Goal: Information Seeking & Learning: Learn about a topic

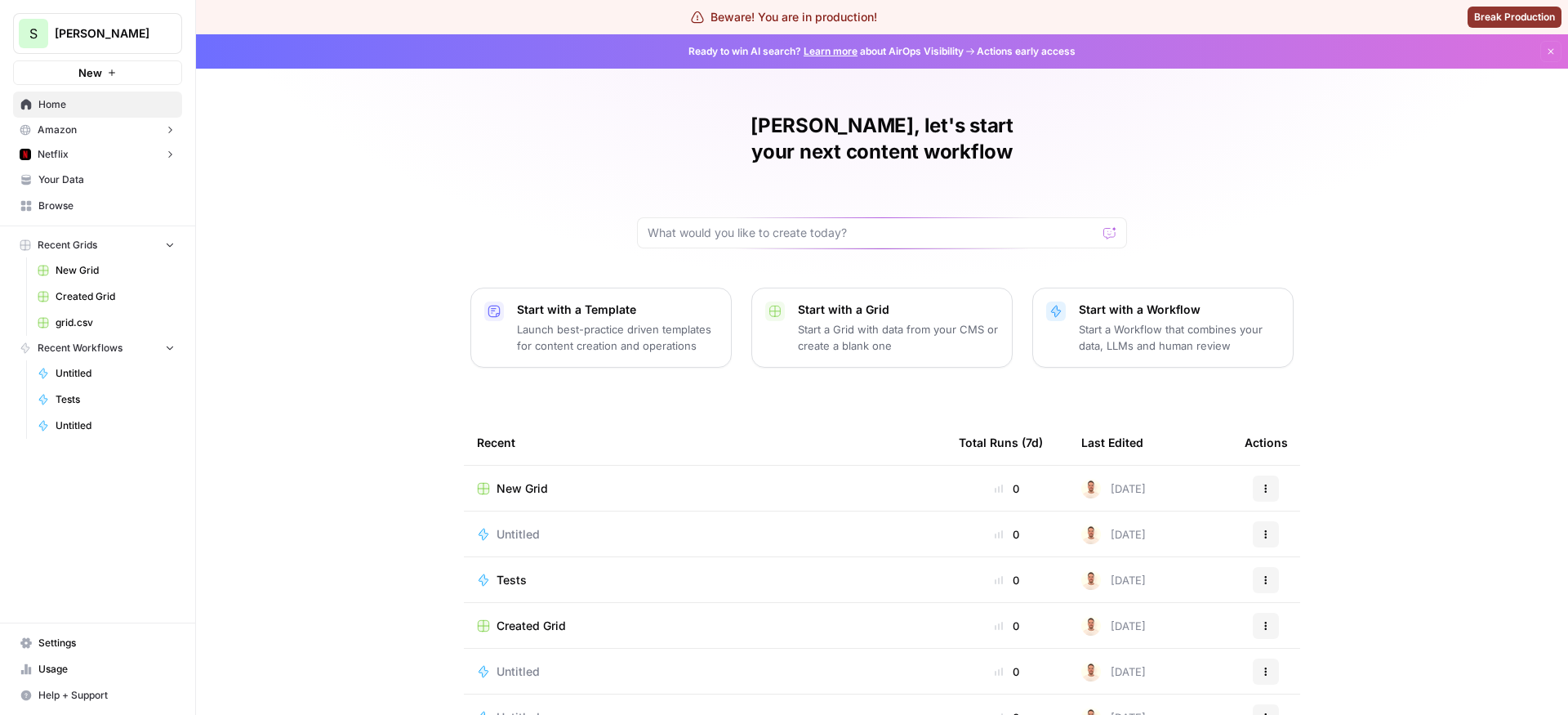
click at [111, 146] on button "Netflix" at bounding box center [98, 154] width 169 height 25
click at [103, 181] on span "Insights" at bounding box center [114, 180] width 121 height 15
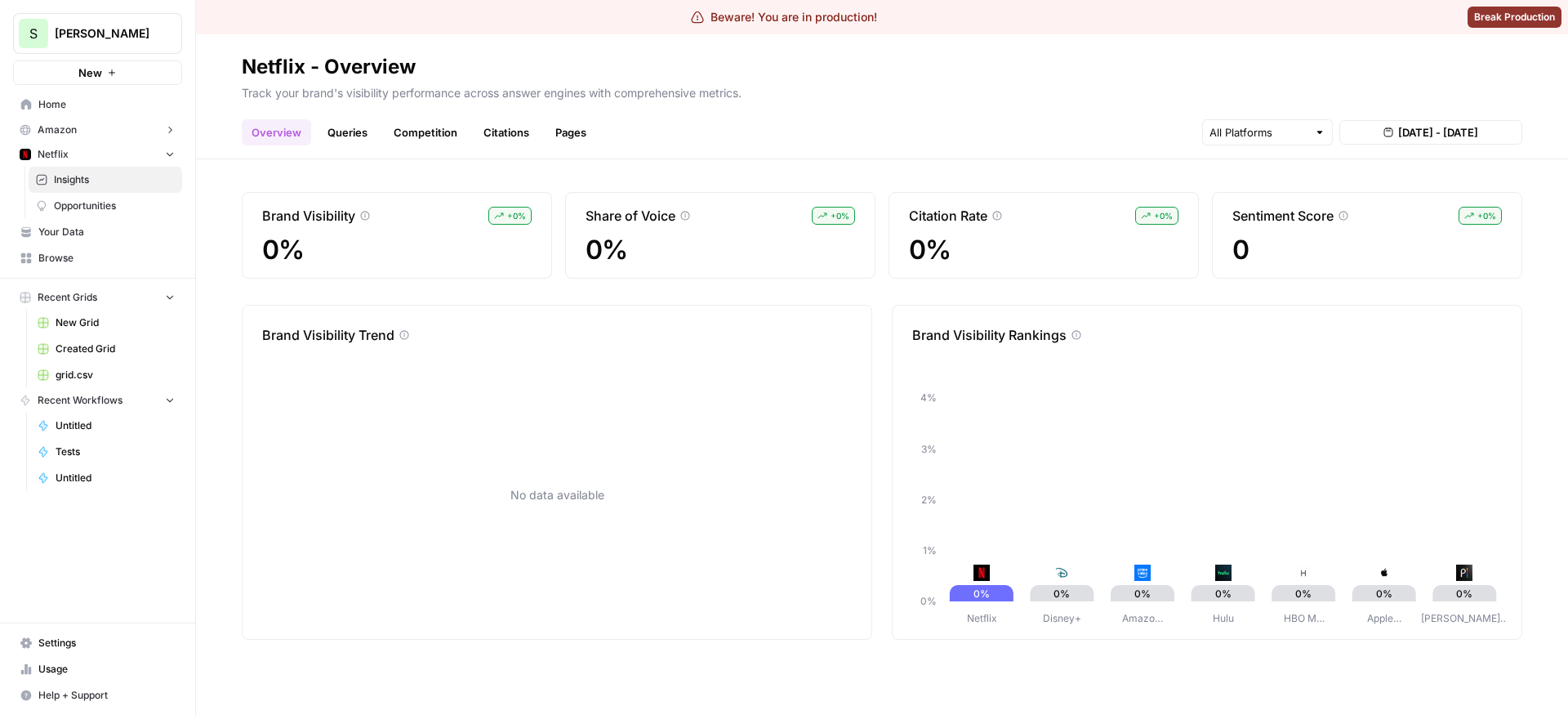
click at [369, 140] on link "Queries" at bounding box center [347, 133] width 60 height 27
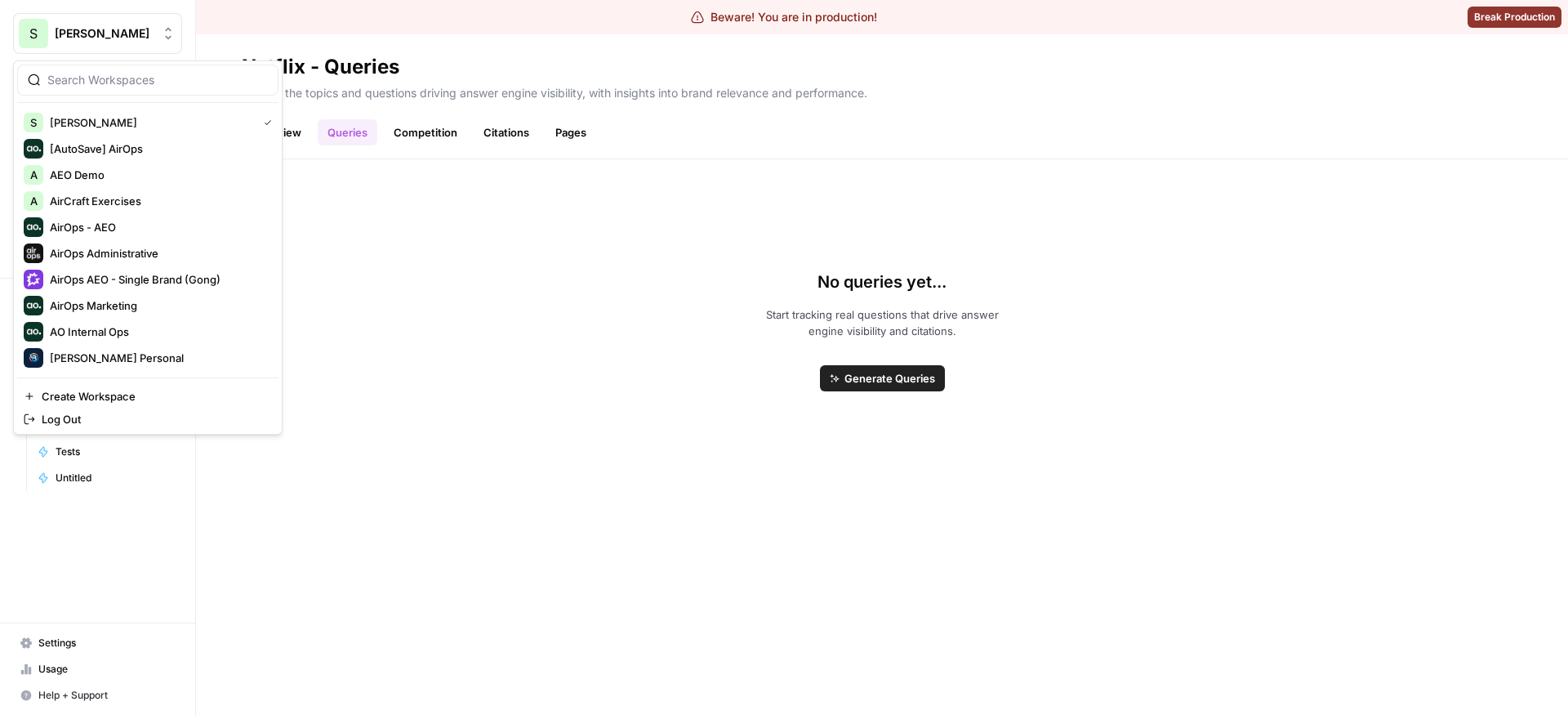
click at [133, 45] on button "S [PERSON_NAME]" at bounding box center [98, 33] width 169 height 41
click at [109, 272] on span "AirOps AEO - Single Brand (Gong)" at bounding box center [158, 280] width 216 height 17
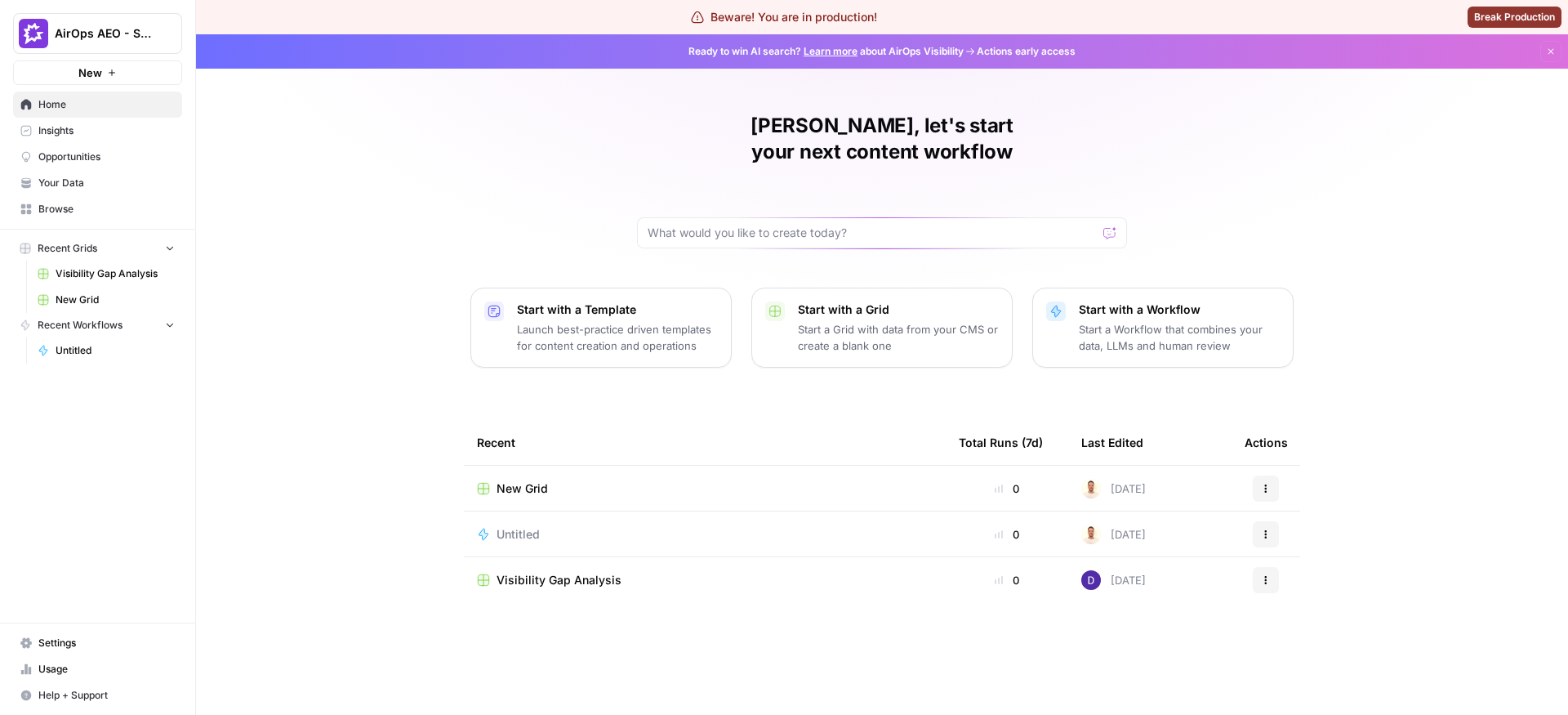
click at [81, 182] on span "Your Data" at bounding box center [106, 183] width 136 height 15
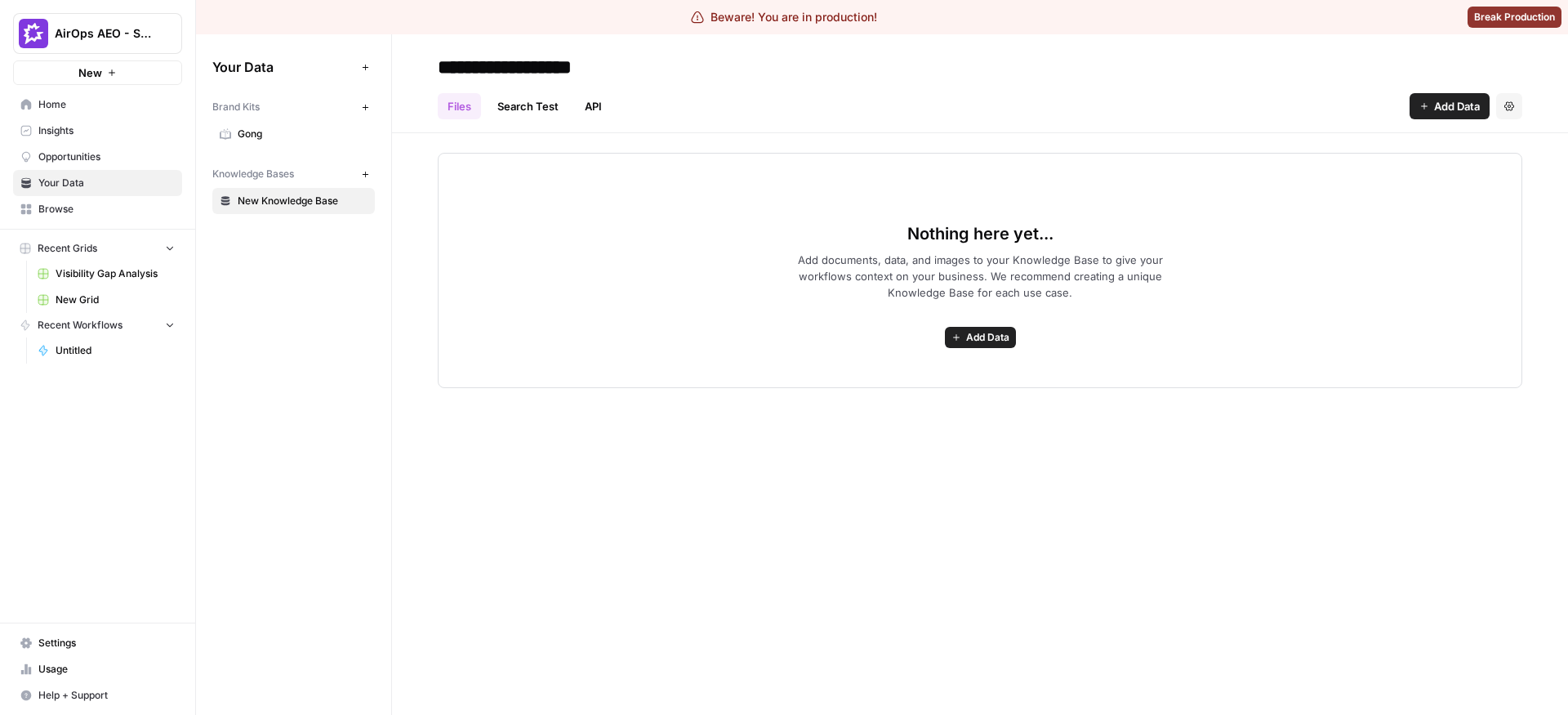
click at [87, 148] on link "Opportunities" at bounding box center [98, 157] width 169 height 27
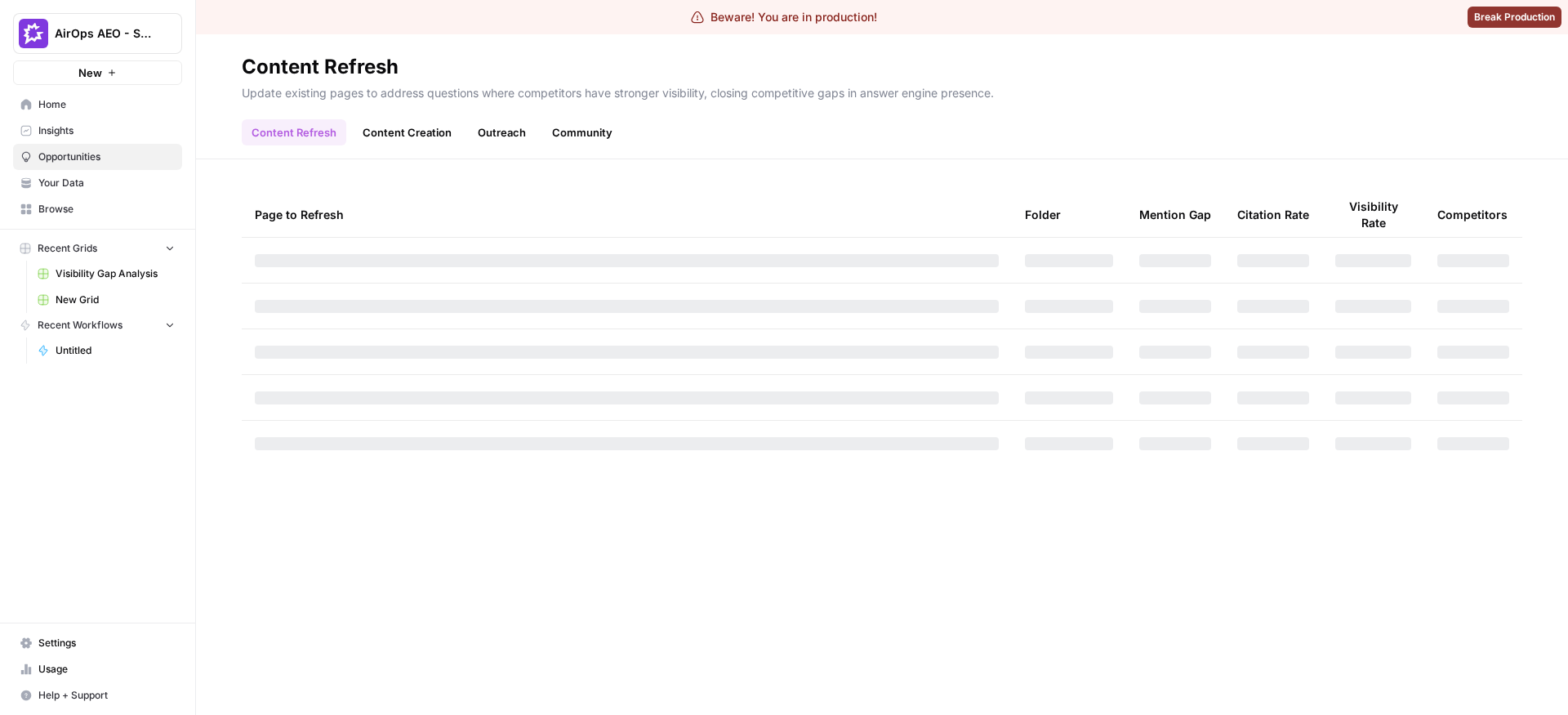
click at [87, 128] on span "Insights" at bounding box center [106, 131] width 136 height 15
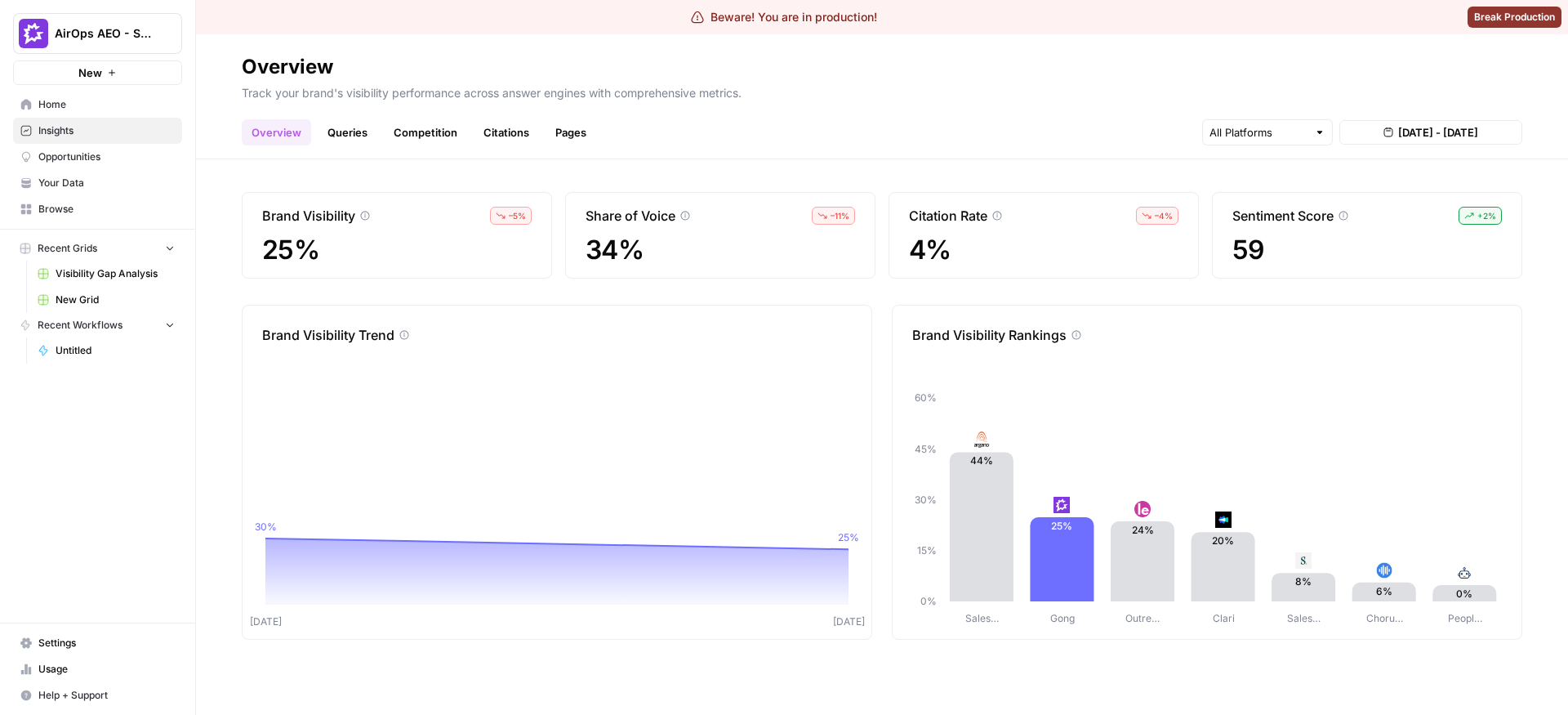
click at [360, 143] on link "Queries" at bounding box center [347, 133] width 60 height 27
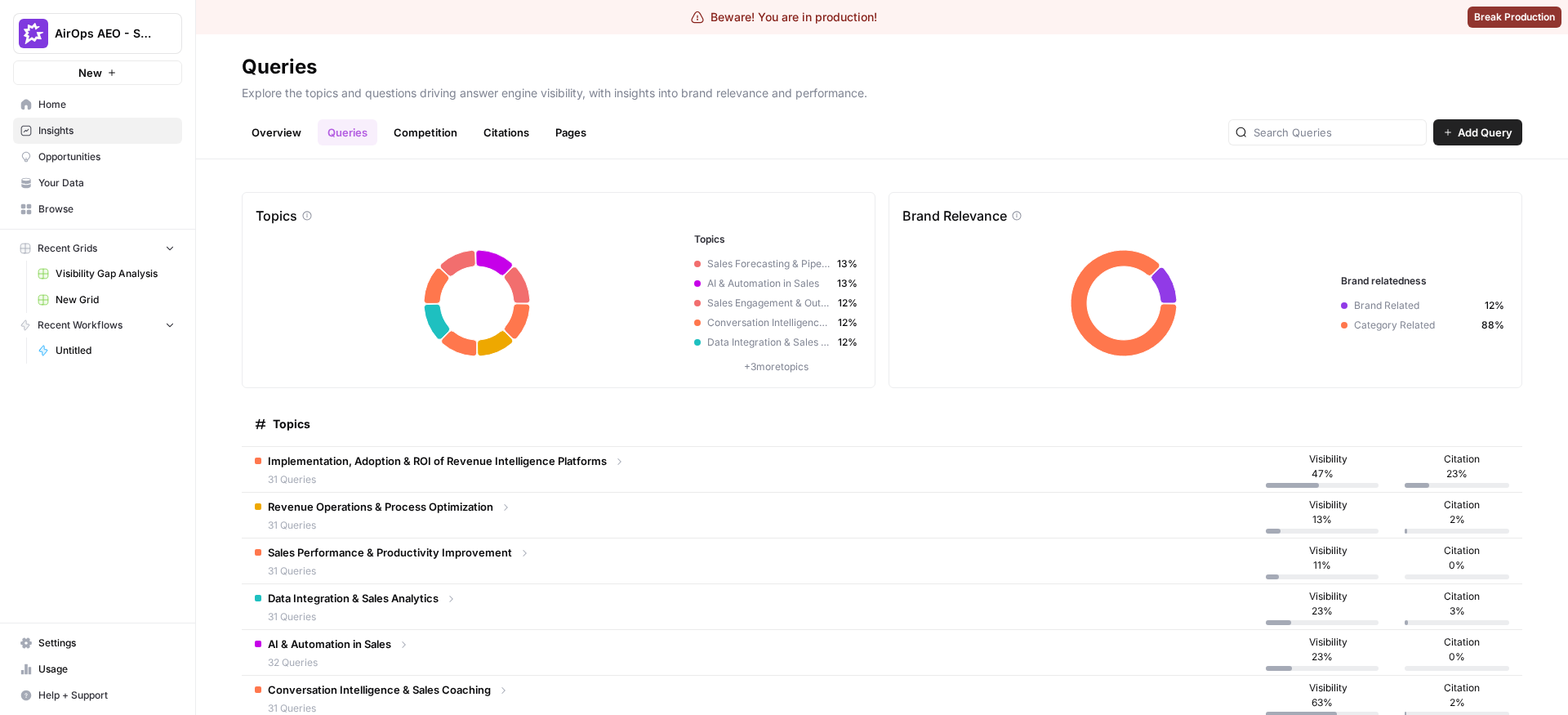
scroll to position [35, 0]
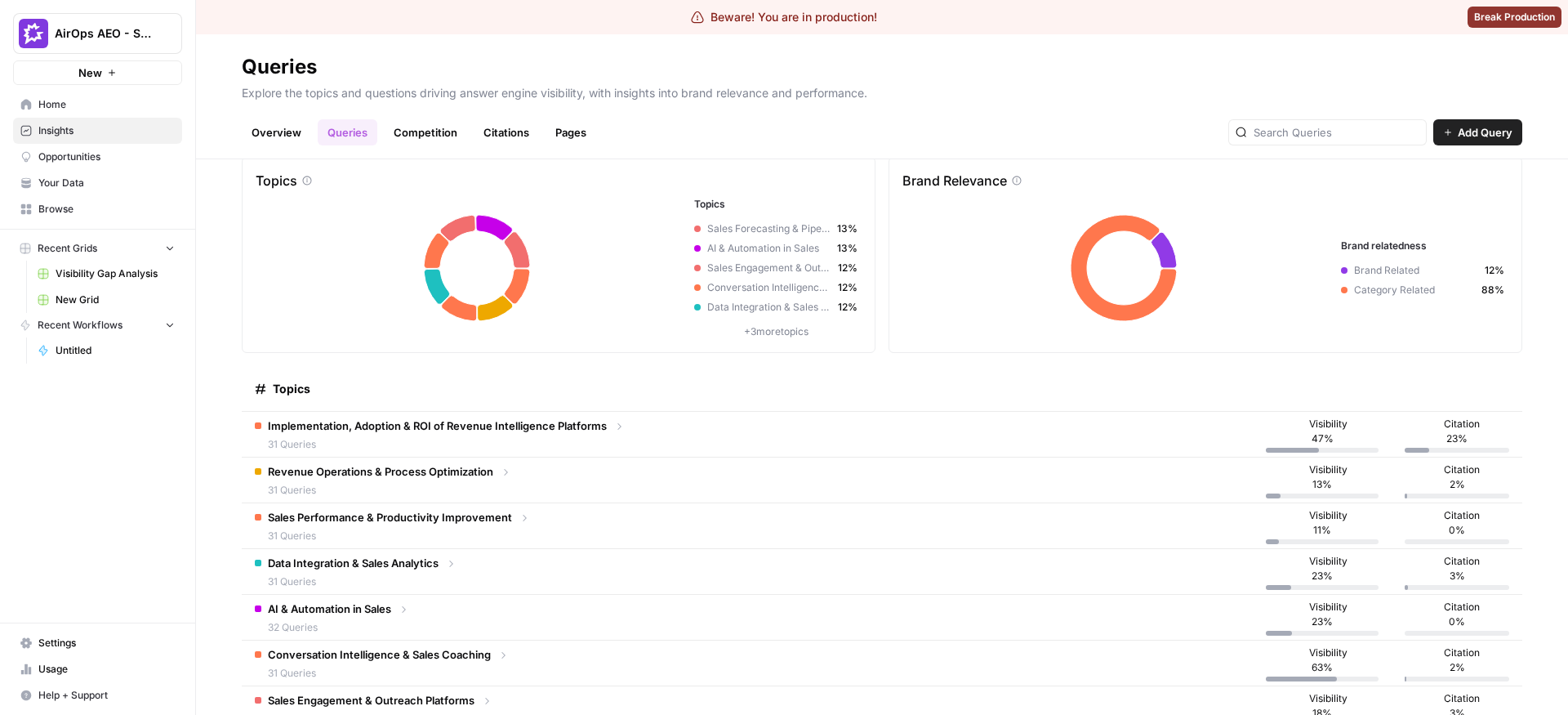
click at [381, 463] on span "Revenue Operations & Process Optimization" at bounding box center [381, 471] width 226 height 17
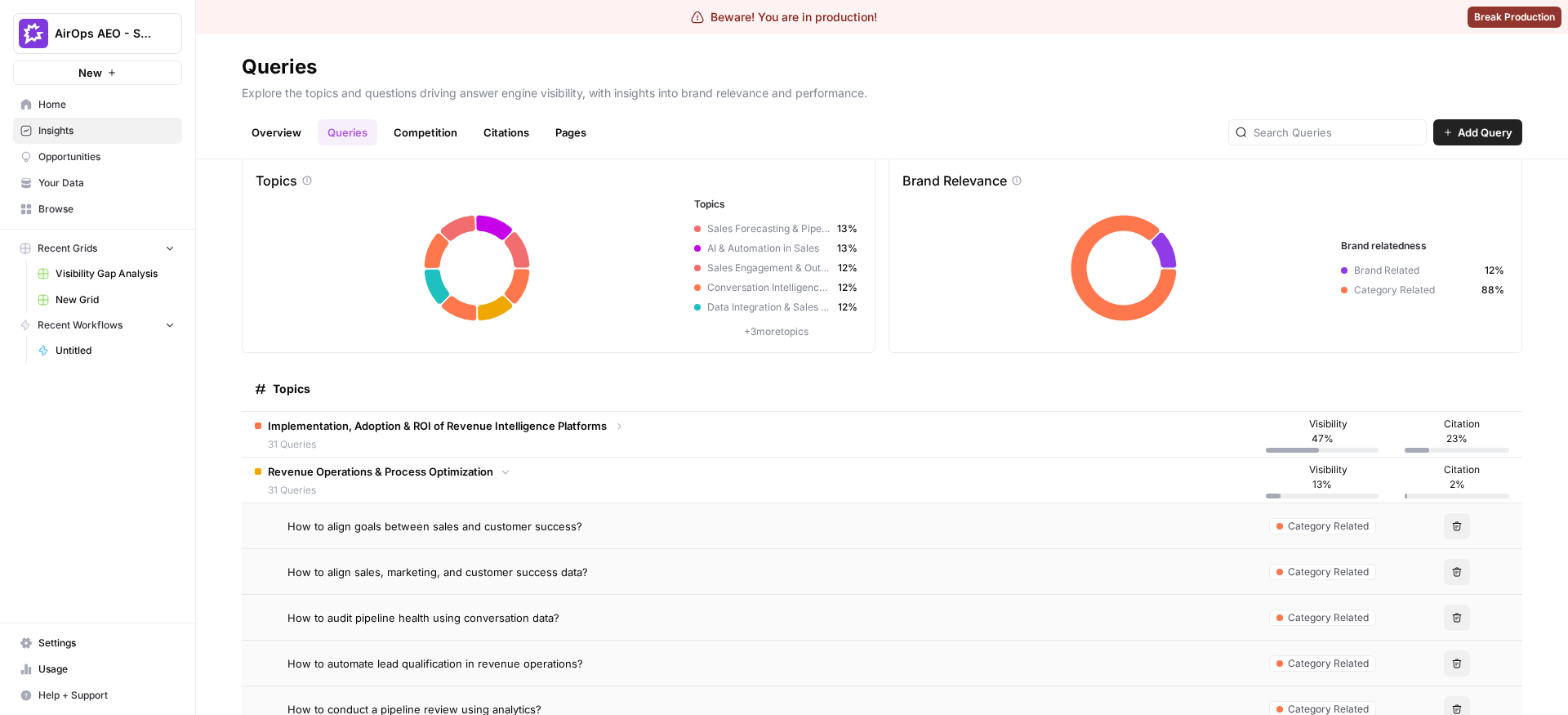
click at [367, 513] on td "How to align goals between sales and customer success?" at bounding box center [747, 526] width 1011 height 45
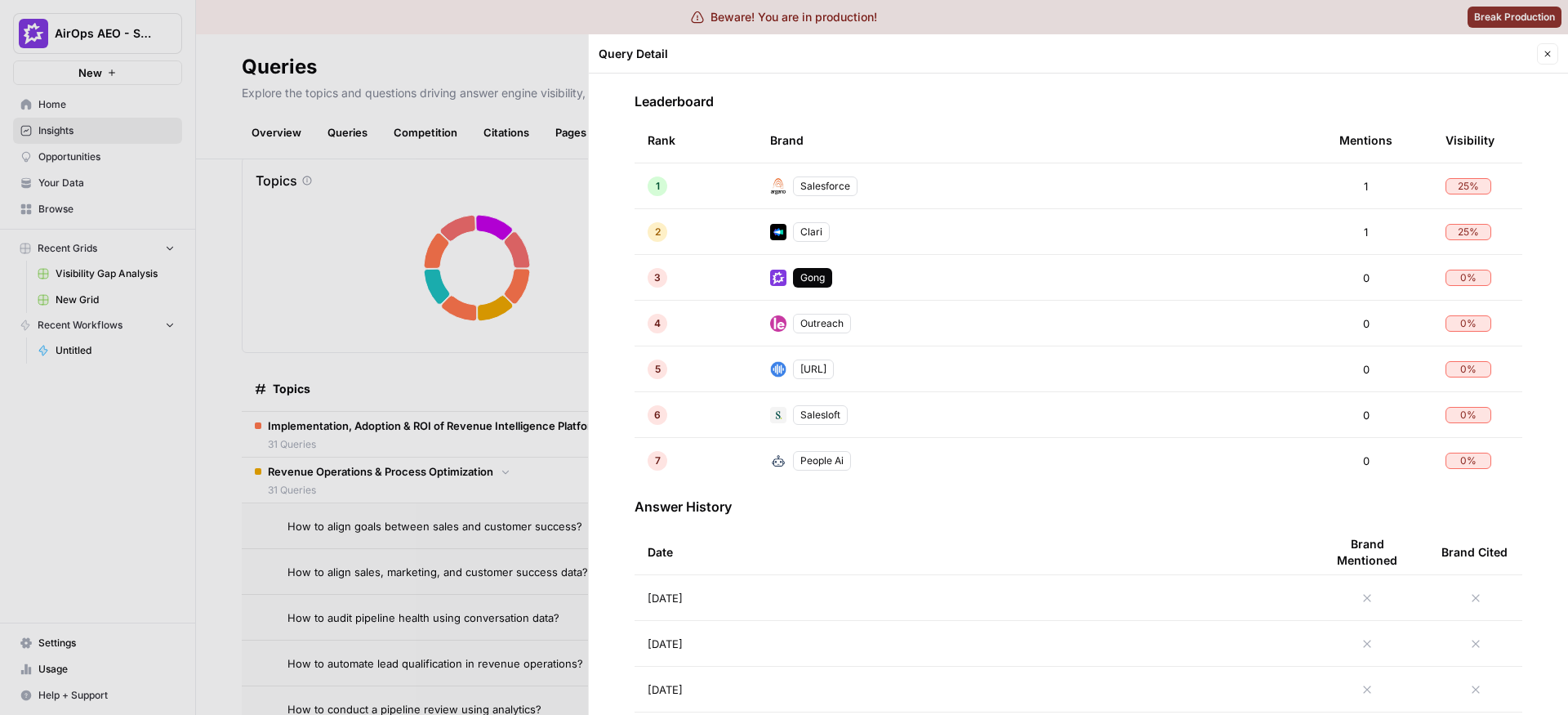
scroll to position [442, 0]
